Goal: Task Accomplishment & Management: Complete application form

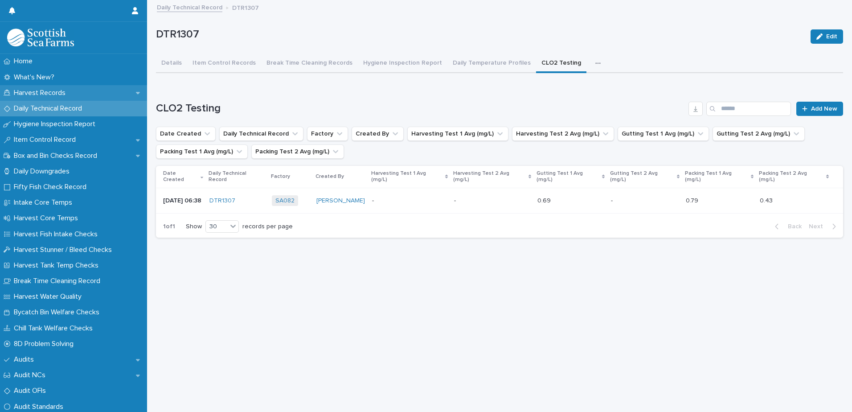
click at [28, 90] on p "Harvest Records" at bounding box center [41, 93] width 62 height 8
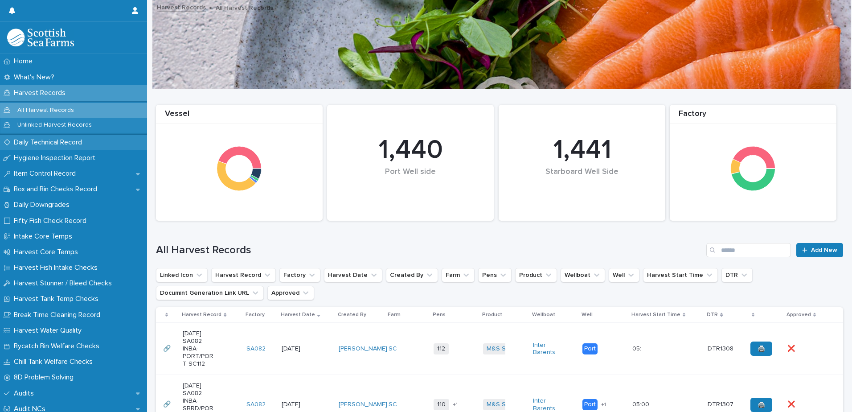
click at [41, 143] on p "Daily Technical Record" at bounding box center [49, 142] width 79 height 8
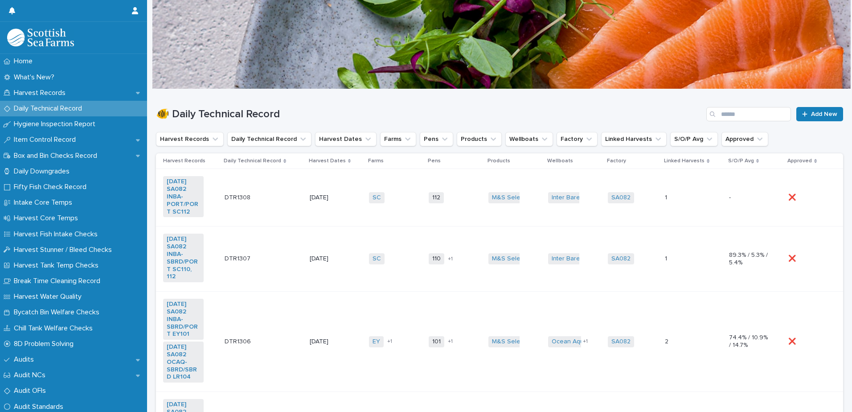
click at [411, 213] on td "SC + 0" at bounding box center [395, 197] width 60 height 57
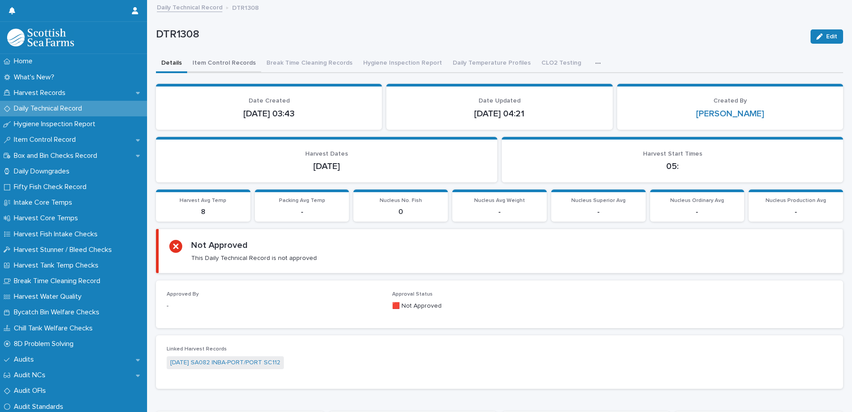
click at [220, 61] on button "Item Control Records" at bounding box center [224, 63] width 74 height 19
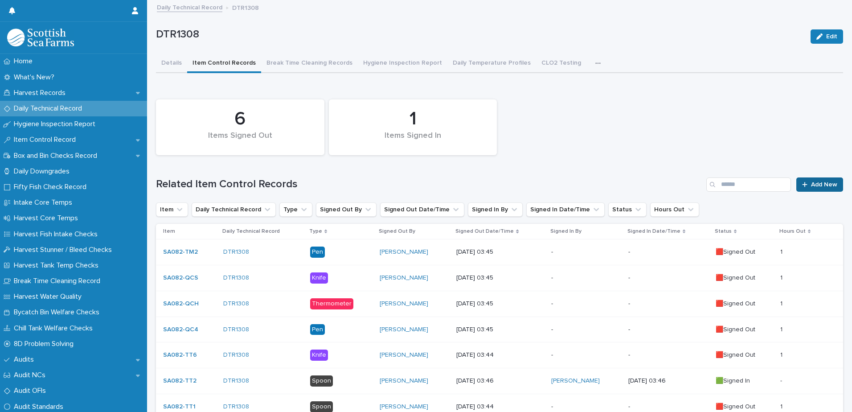
click at [804, 182] on link "Add New" at bounding box center [819, 184] width 47 height 14
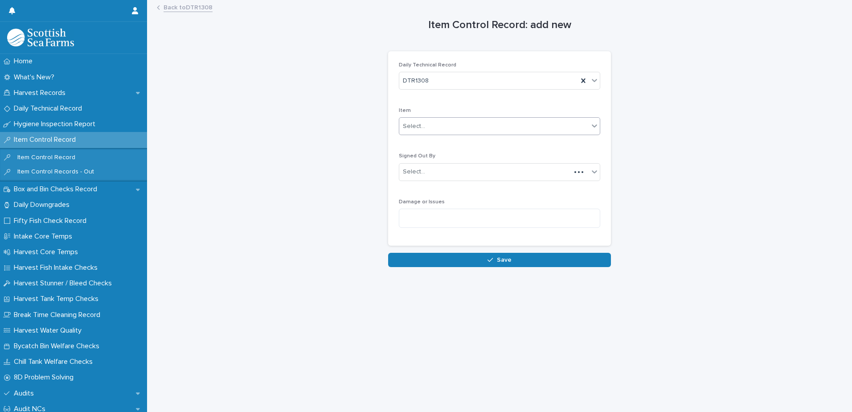
click at [453, 123] on div "Select..." at bounding box center [493, 126] width 189 height 15
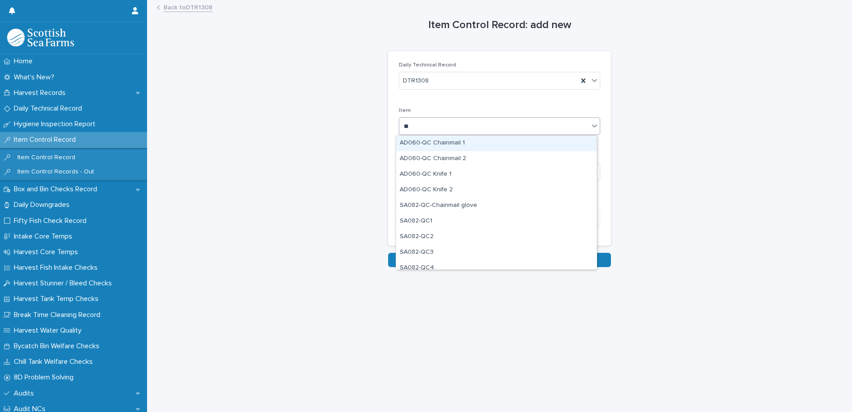
type input "***"
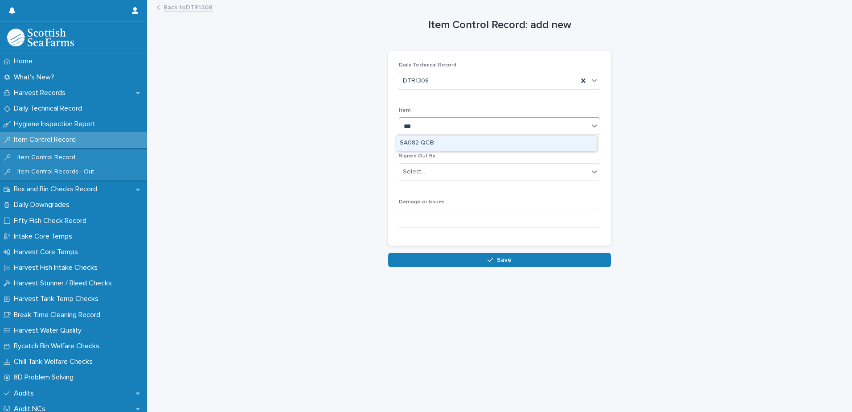
click at [430, 142] on div "SA082-QCB" at bounding box center [496, 143] width 201 height 16
click at [419, 168] on div "Select..." at bounding box center [414, 171] width 22 height 9
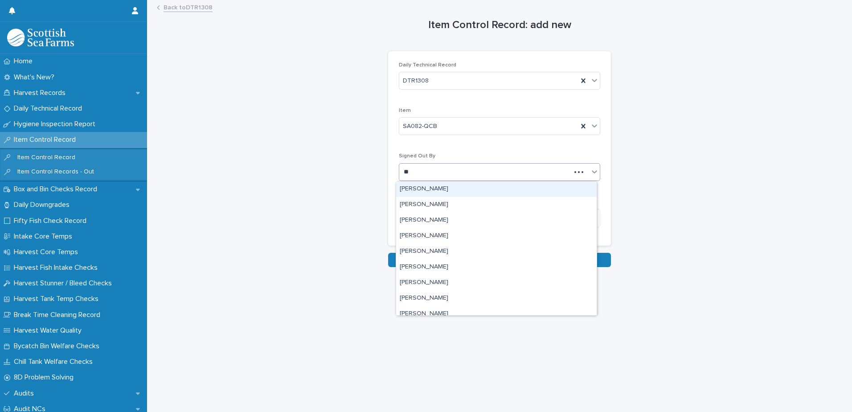
type input "***"
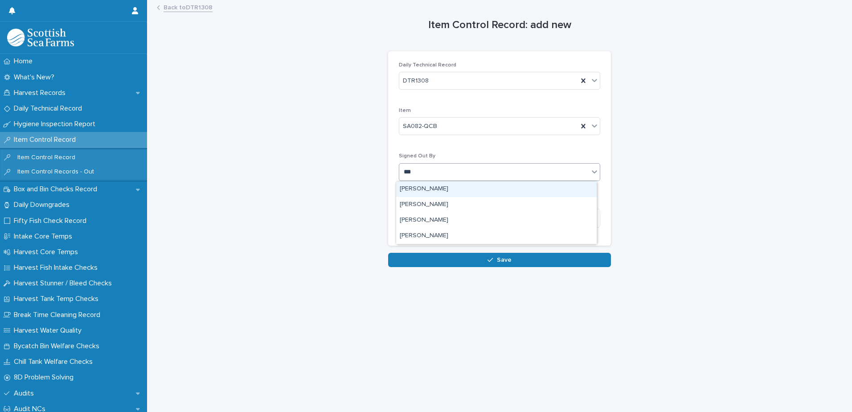
click at [424, 189] on div "[PERSON_NAME]" at bounding box center [496, 189] width 201 height 16
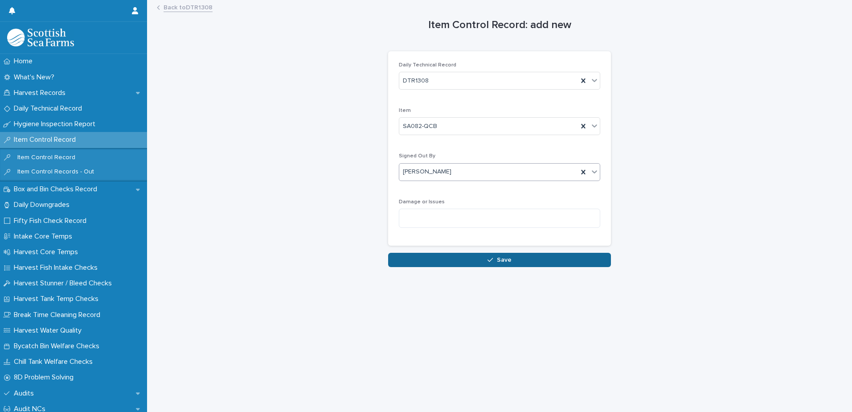
click at [434, 259] on button "Save" at bounding box center [499, 260] width 223 height 14
